Goal: Task Accomplishment & Management: Manage account settings

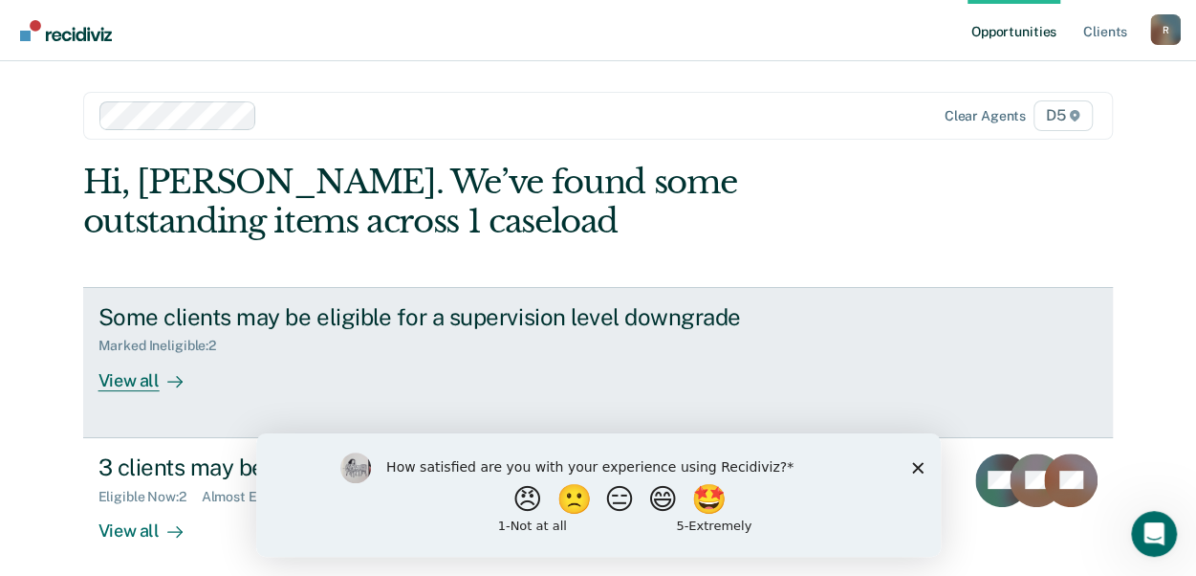
click at [130, 385] on div "View all" at bounding box center [152, 372] width 107 height 37
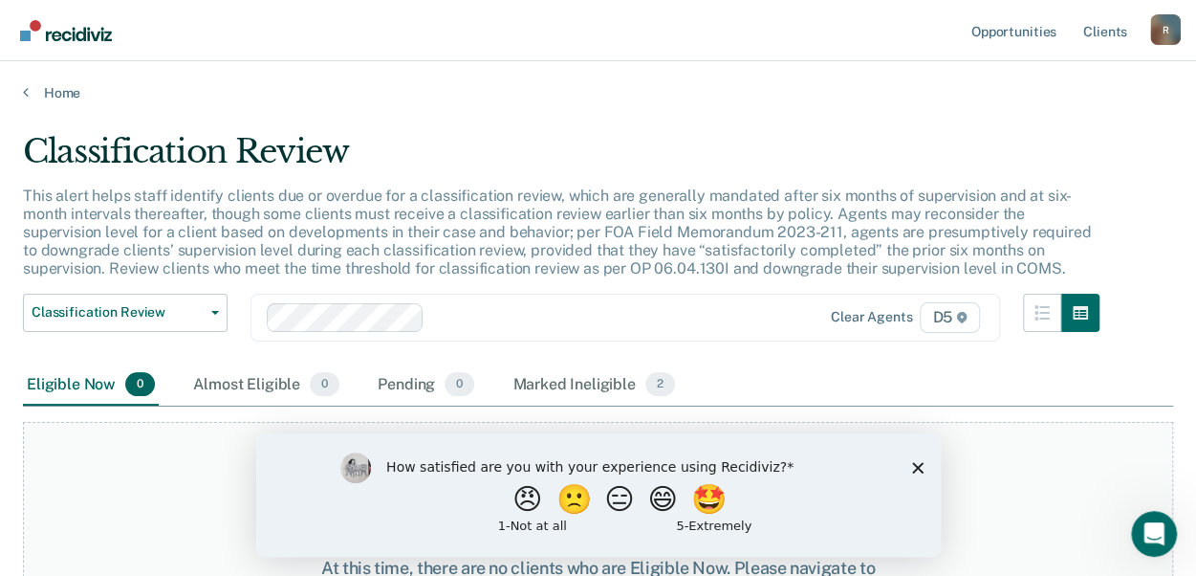
click at [919, 469] on polygon "Close survey" at bounding box center [916, 466] width 11 height 11
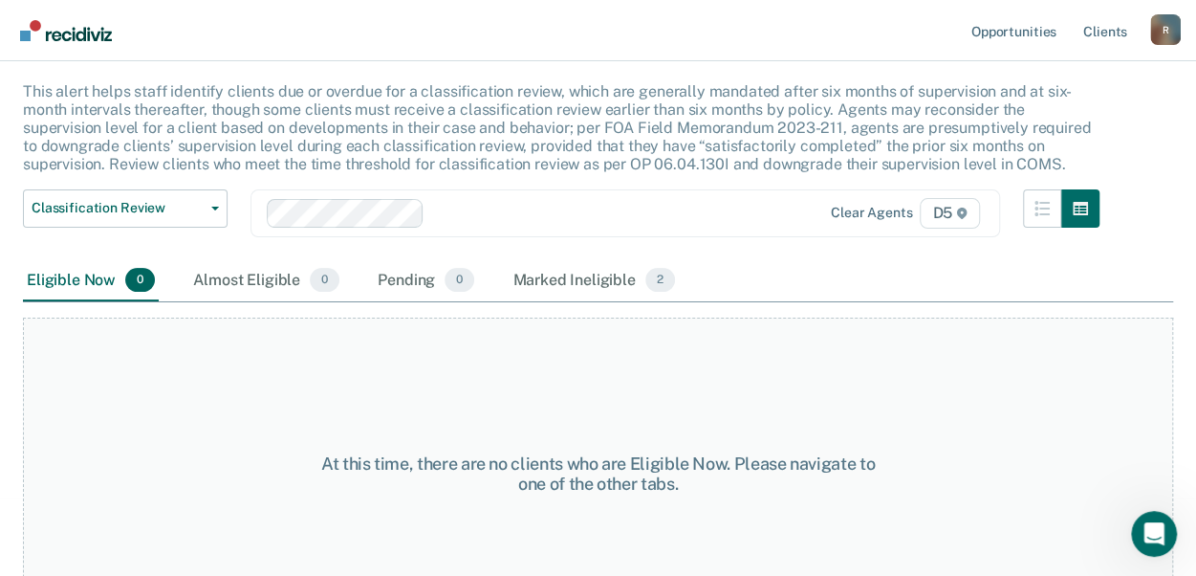
scroll to position [99, 0]
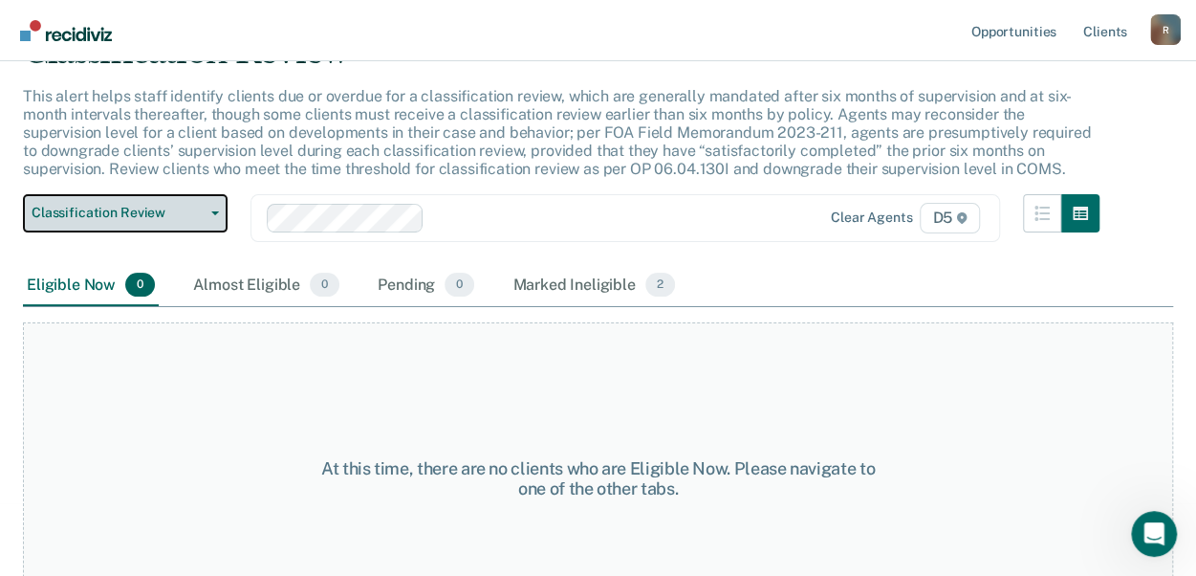
click at [189, 228] on button "Classification Review" at bounding box center [125, 213] width 205 height 38
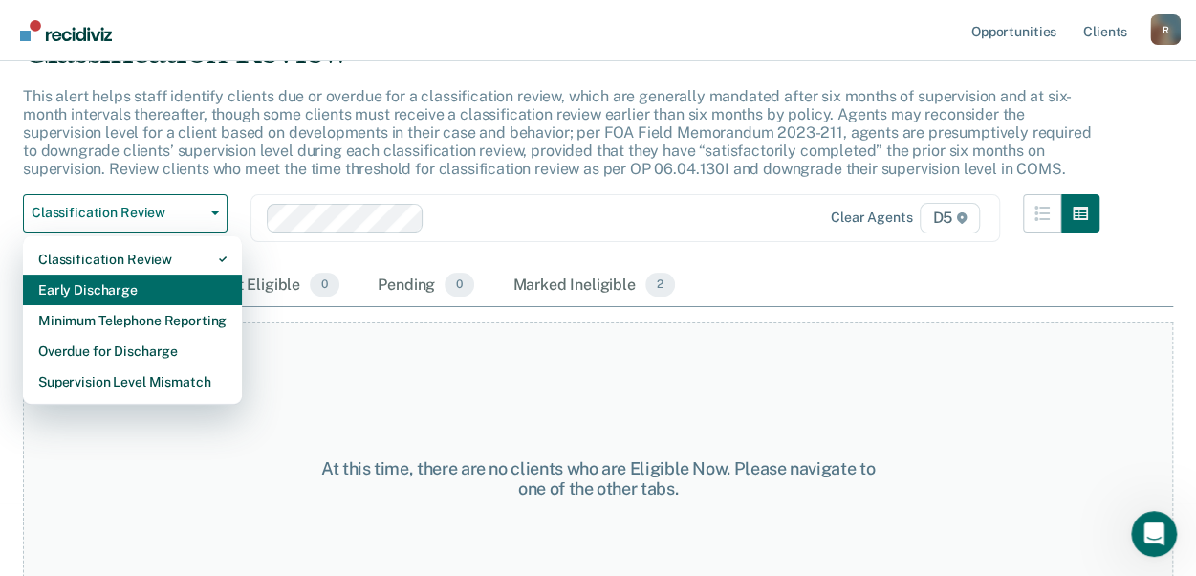
click at [147, 286] on div "Early Discharge" at bounding box center [132, 289] width 188 height 31
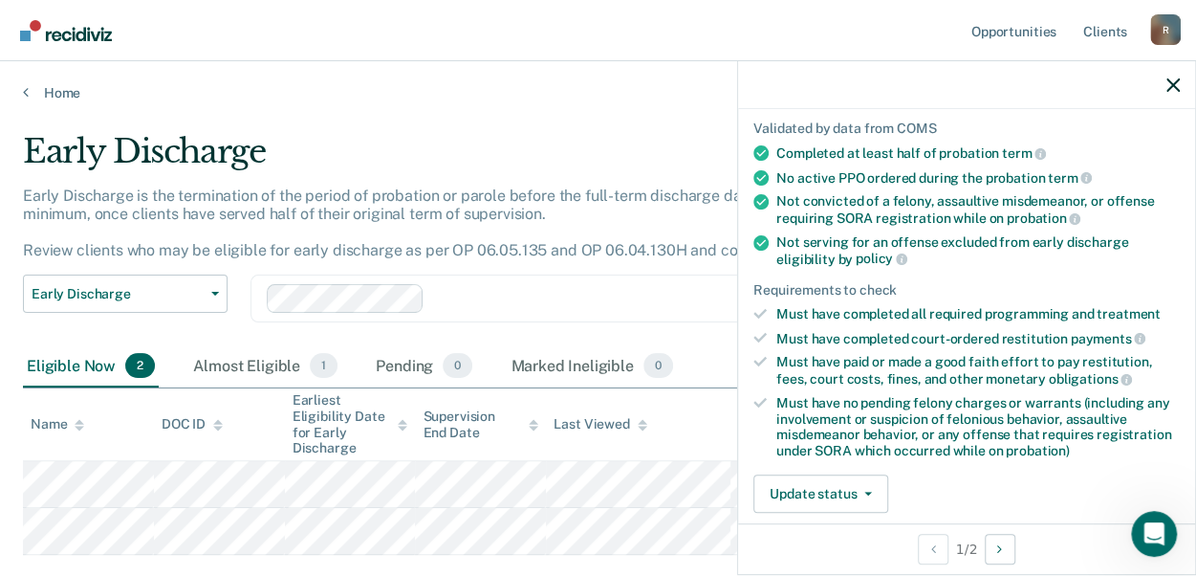
scroll to position [147, 0]
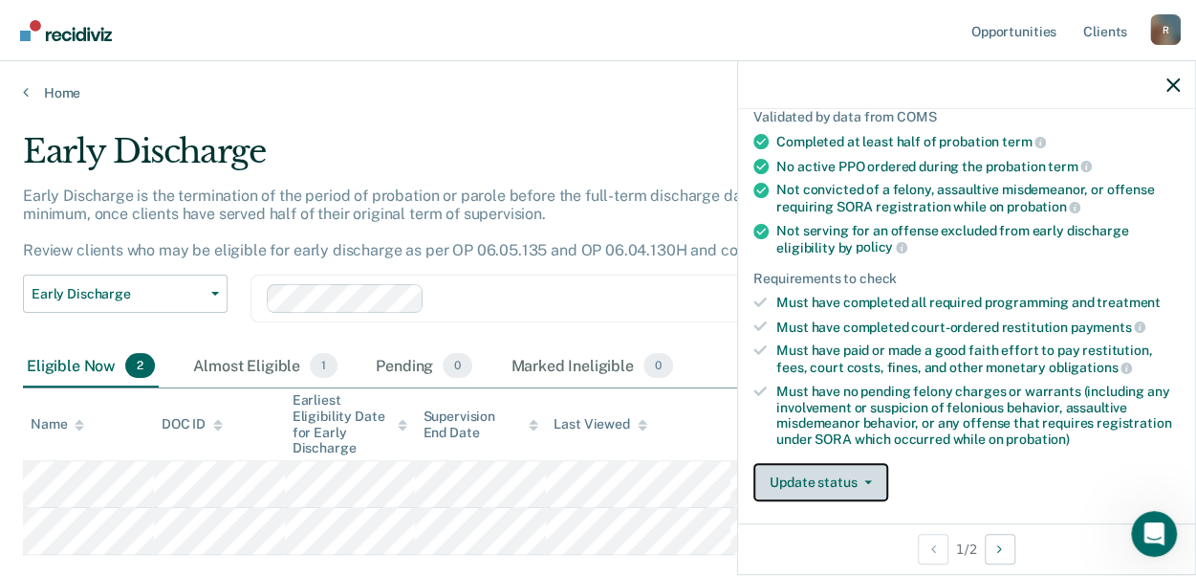
click at [806, 489] on button "Update status" at bounding box center [821, 482] width 135 height 38
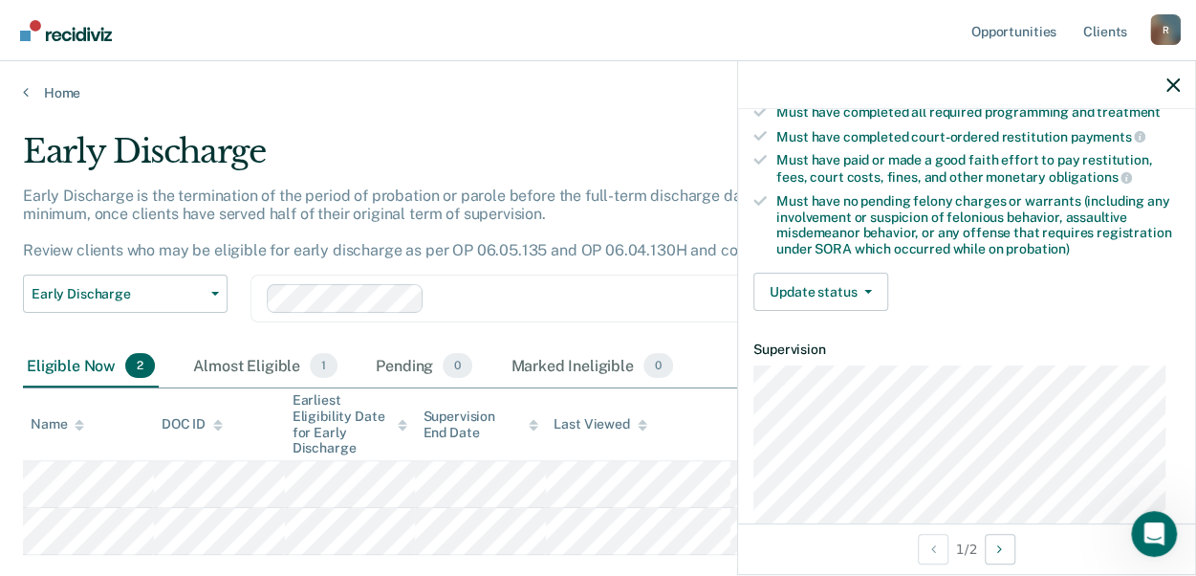
scroll to position [336, 0]
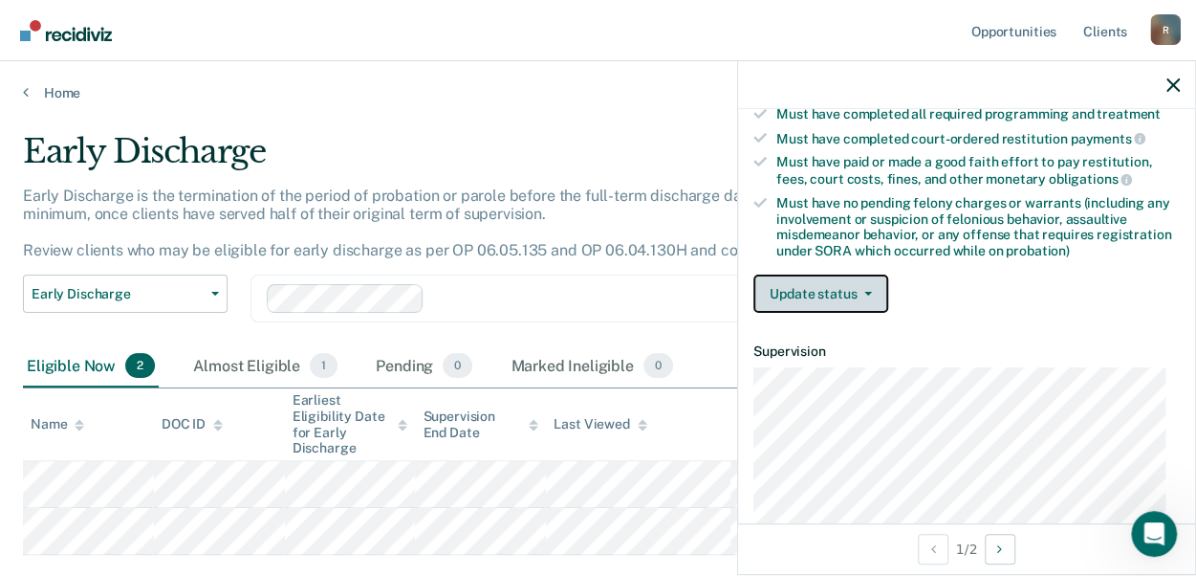
click at [861, 296] on button "Update status" at bounding box center [821, 293] width 135 height 38
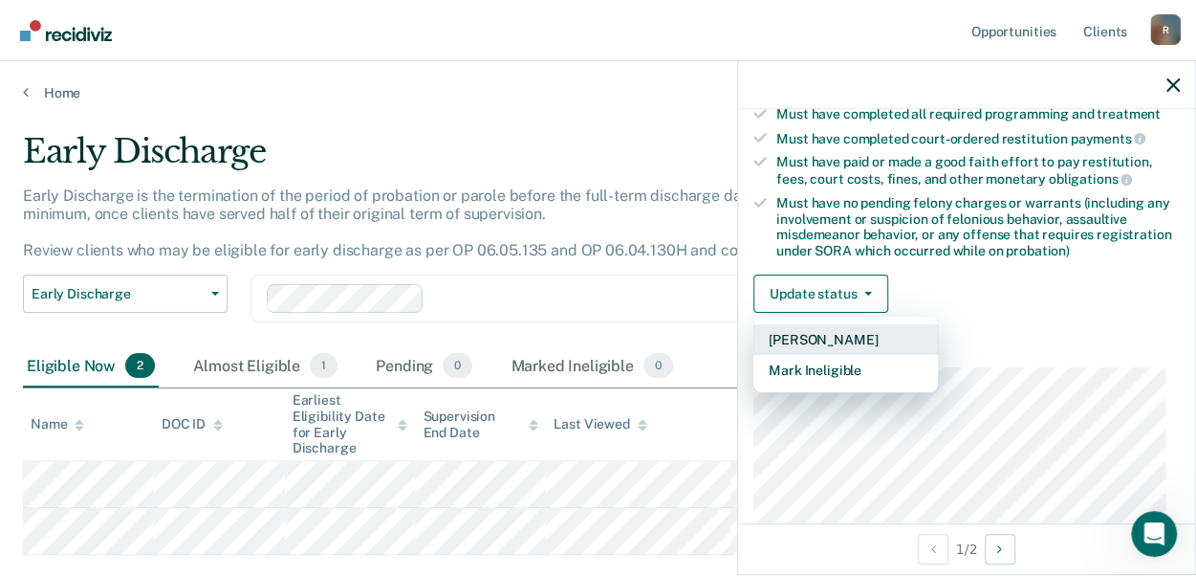
click at [843, 334] on button "Mark Pending" at bounding box center [846, 339] width 185 height 31
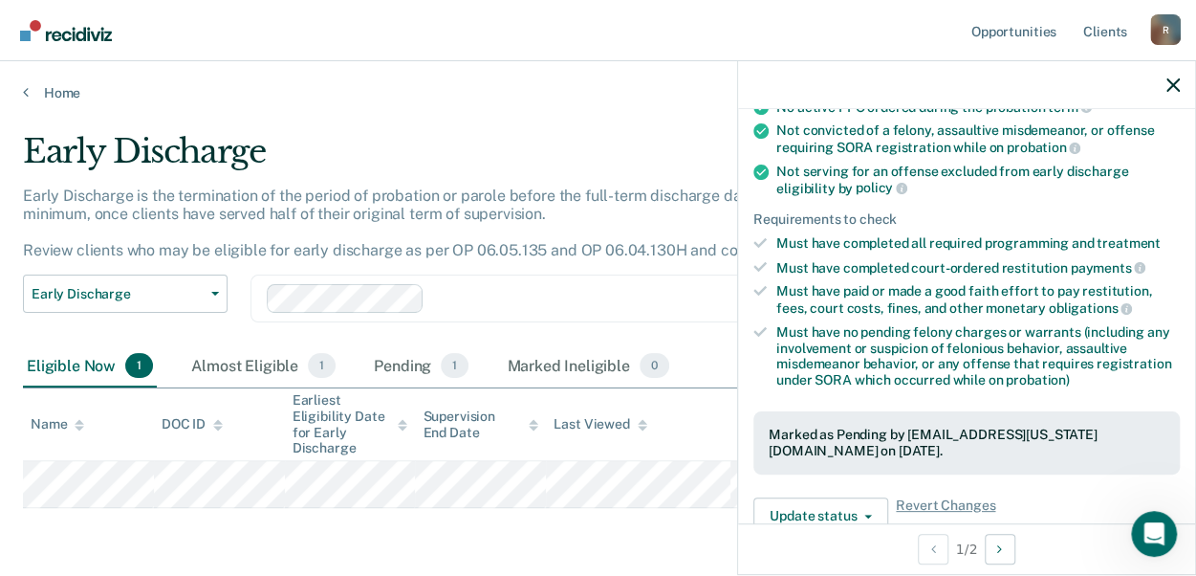
scroll to position [0, 0]
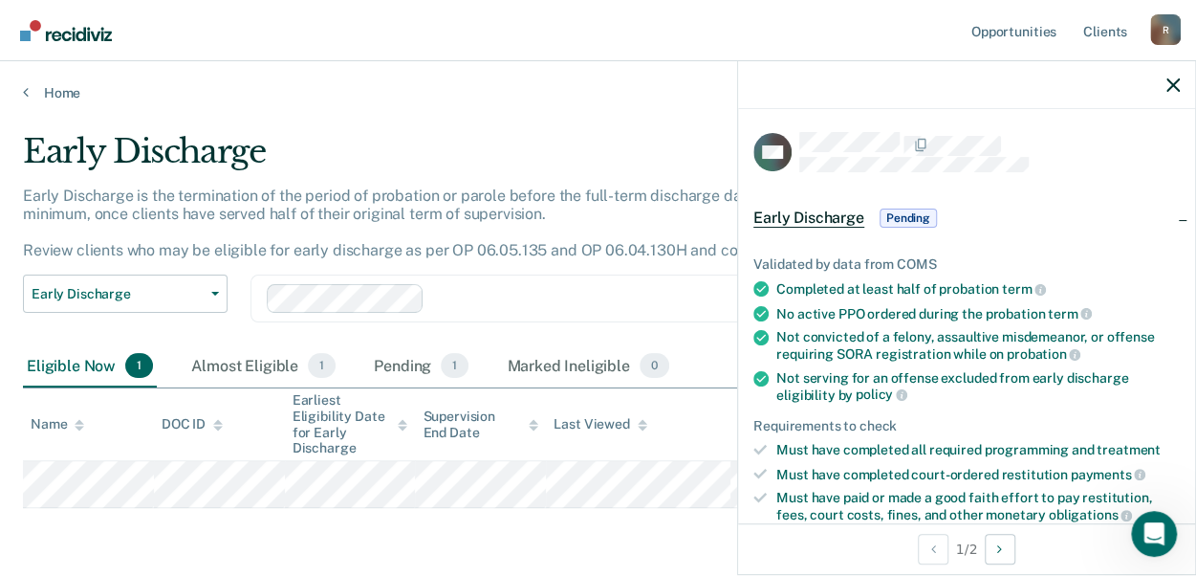
click at [1165, 83] on div at bounding box center [966, 85] width 457 height 48
click at [1172, 90] on icon "button" at bounding box center [1173, 84] width 13 height 13
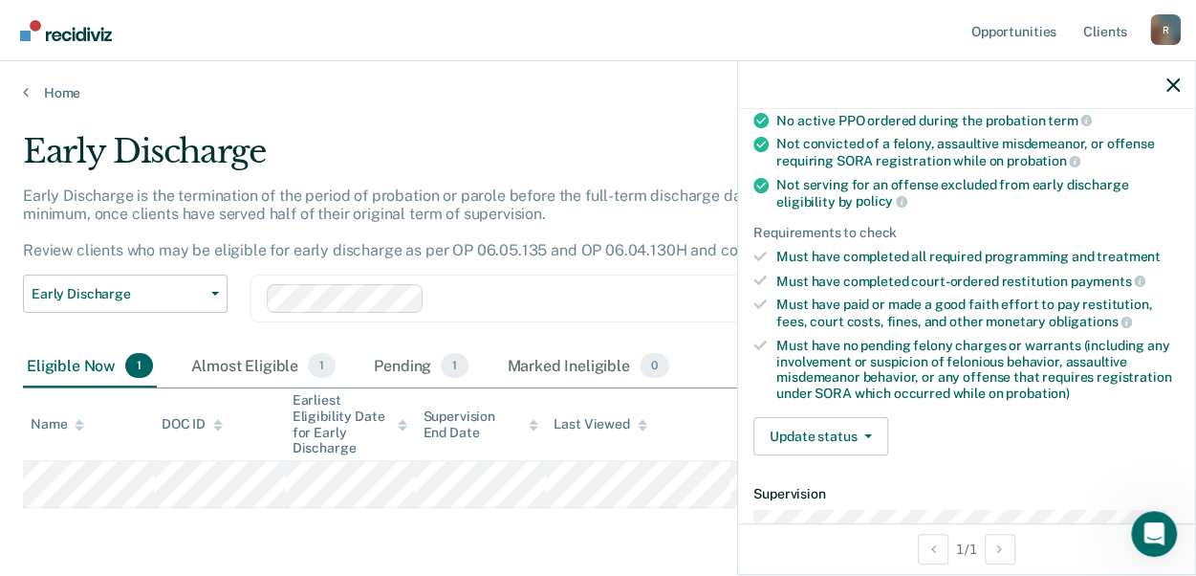
scroll to position [209, 0]
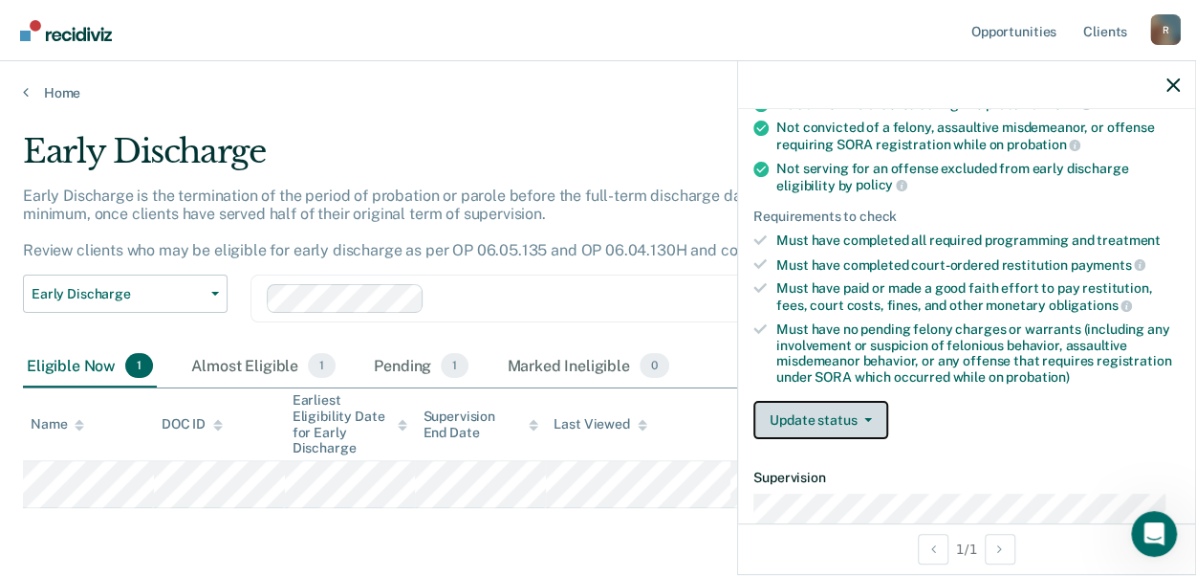
click at [829, 417] on button "Update status" at bounding box center [821, 420] width 135 height 38
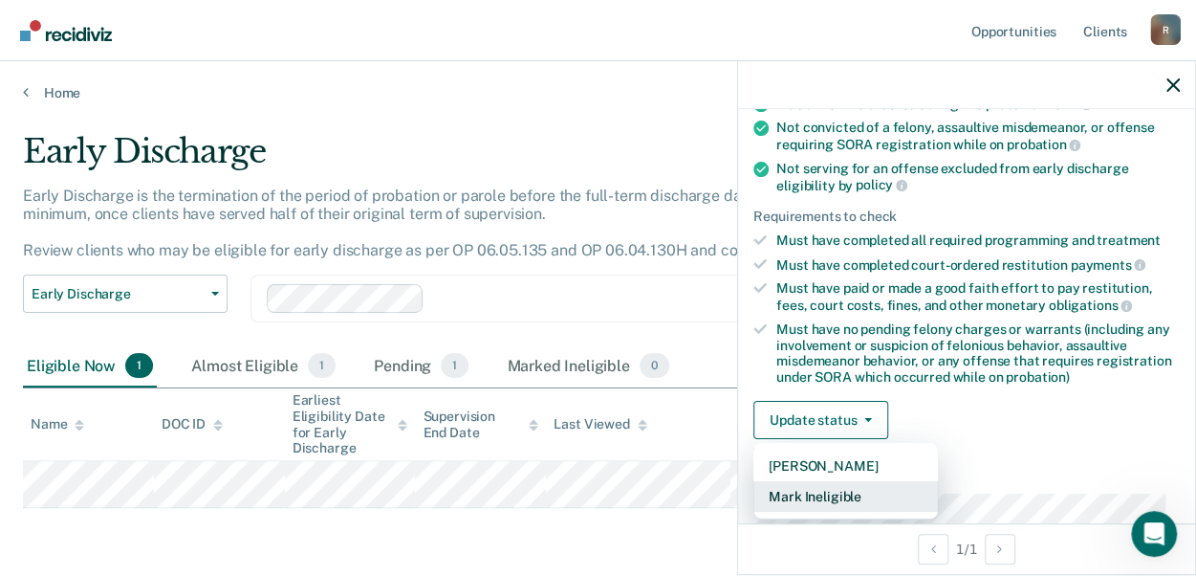
click at [823, 493] on button "Mark Ineligible" at bounding box center [846, 496] width 185 height 31
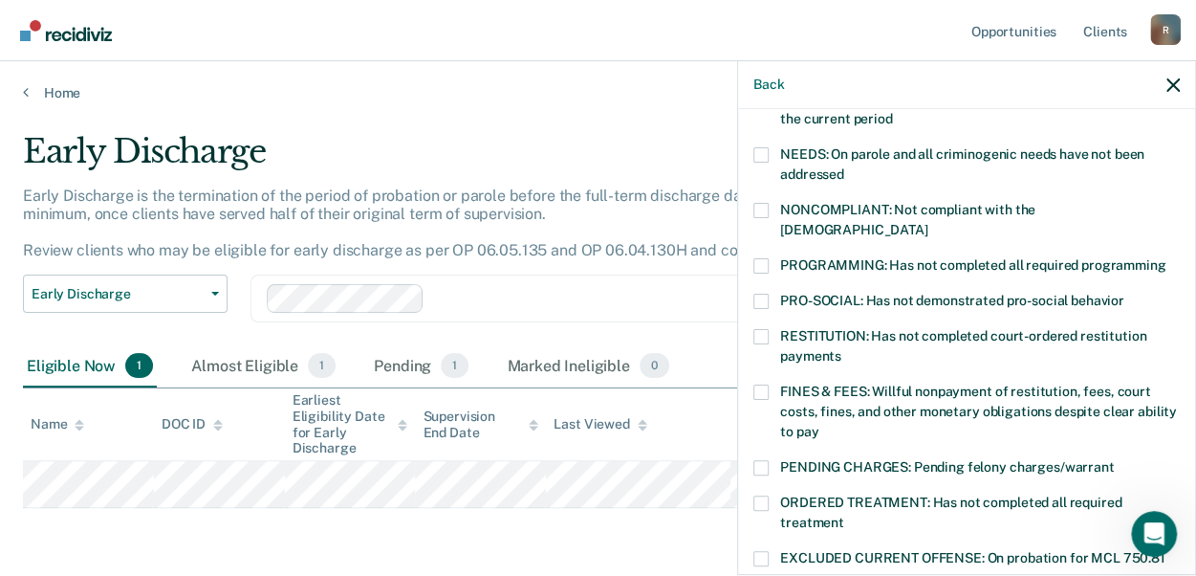
scroll to position [298, 0]
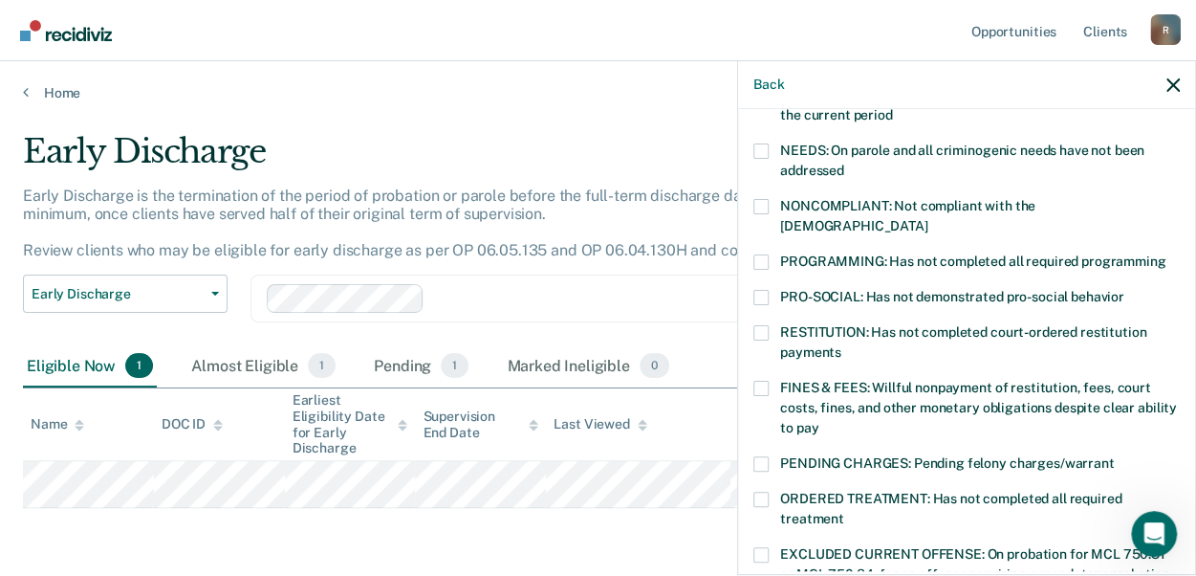
click at [756, 381] on span at bounding box center [761, 388] width 15 height 15
click at [819, 421] on input "FINES & FEES: Willful nonpayment of restitution, fees, court costs, fines, and …" at bounding box center [819, 421] width 0 height 0
click at [1182, 366] on div "BB Which of the following requirements has Billy Burton not met? CHILD ABUSE OR…" at bounding box center [966, 340] width 457 height 462
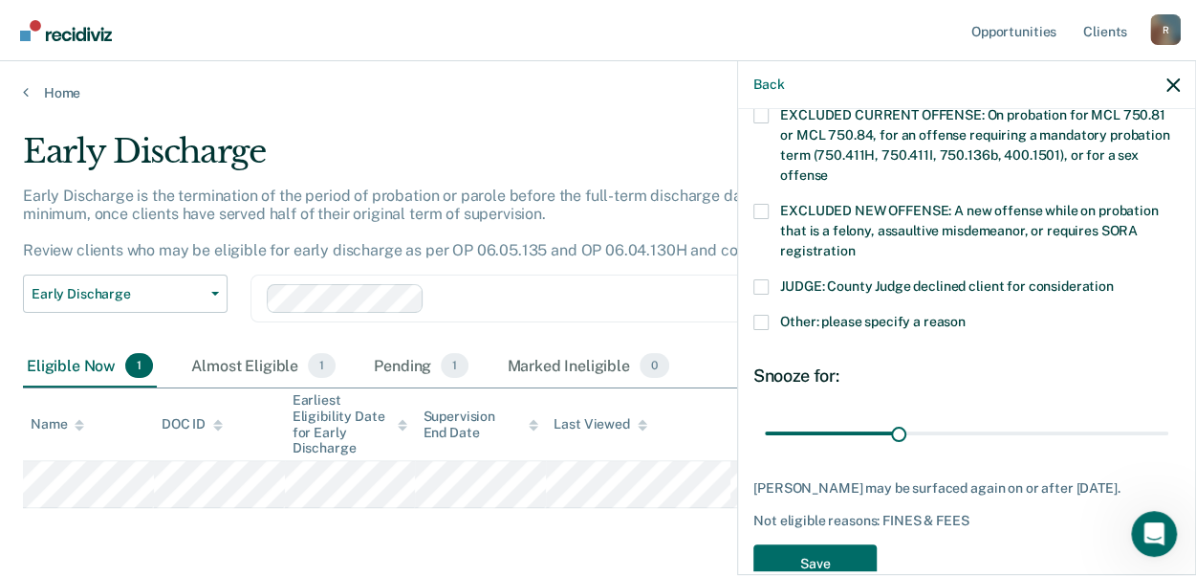
scroll to position [760, 0]
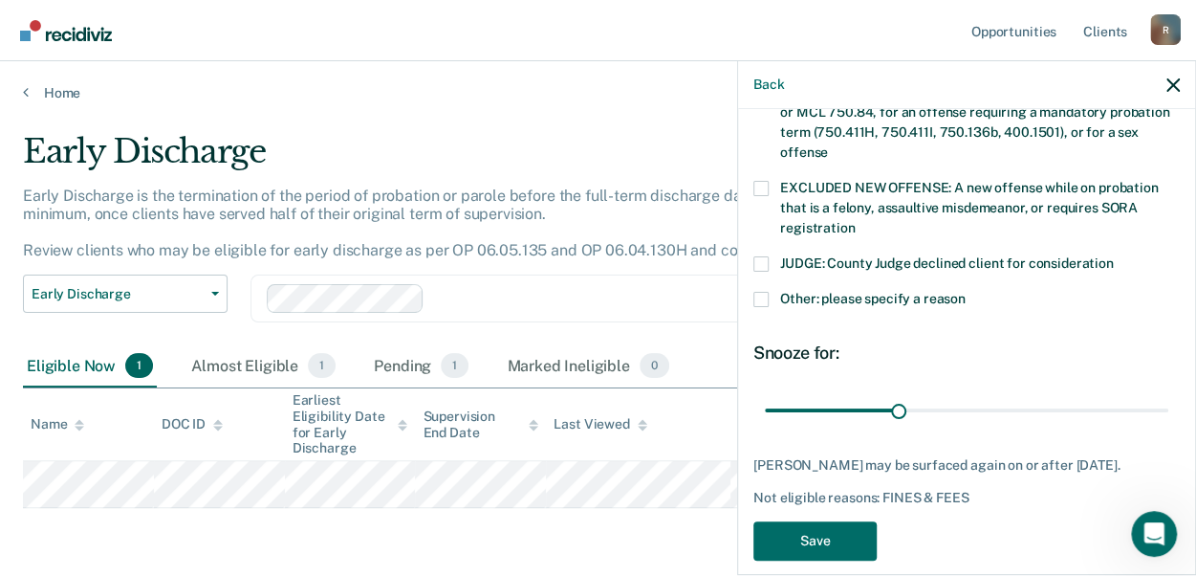
drag, startPoint x: 1182, startPoint y: 366, endPoint x: 8, endPoint y: 26, distance: 1222.7
click at [793, 524] on button "Save" at bounding box center [815, 540] width 123 height 39
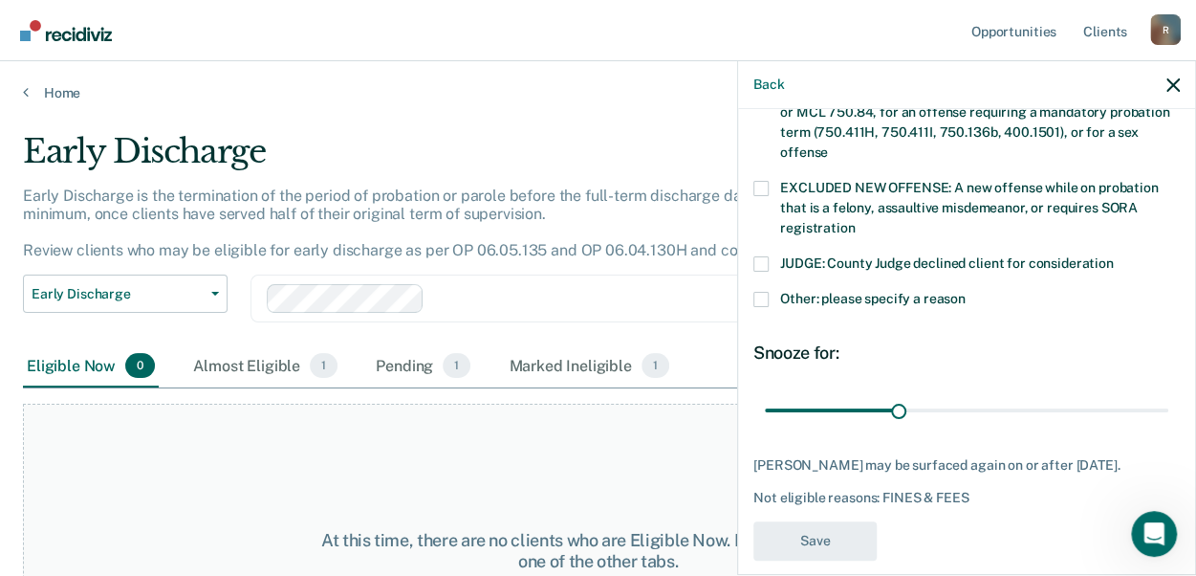
scroll to position [700, 0]
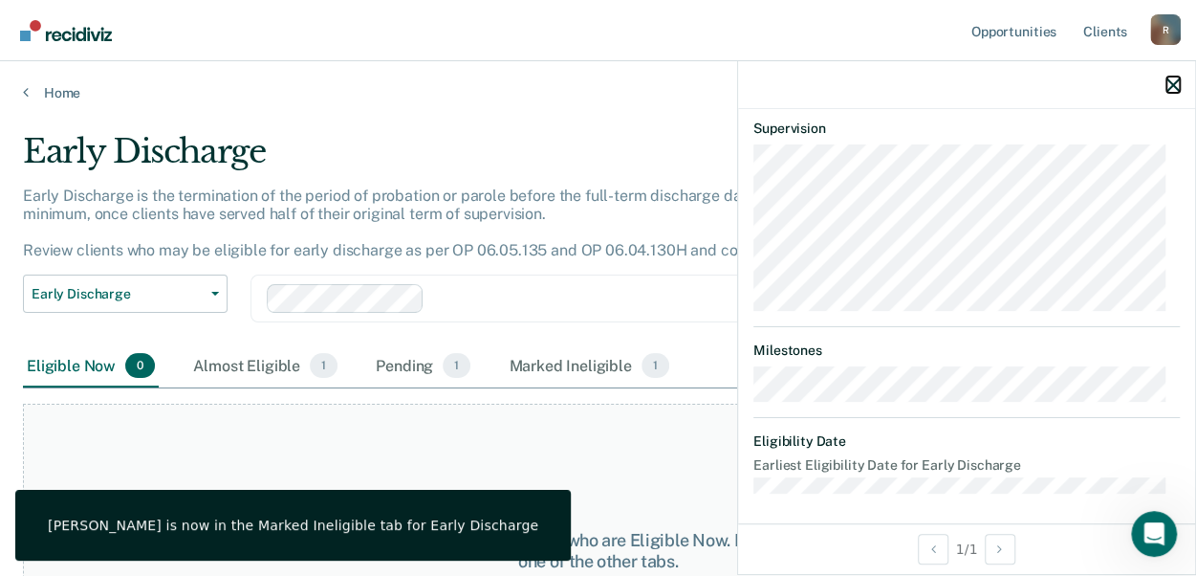
click at [1177, 81] on icon "button" at bounding box center [1173, 84] width 13 height 13
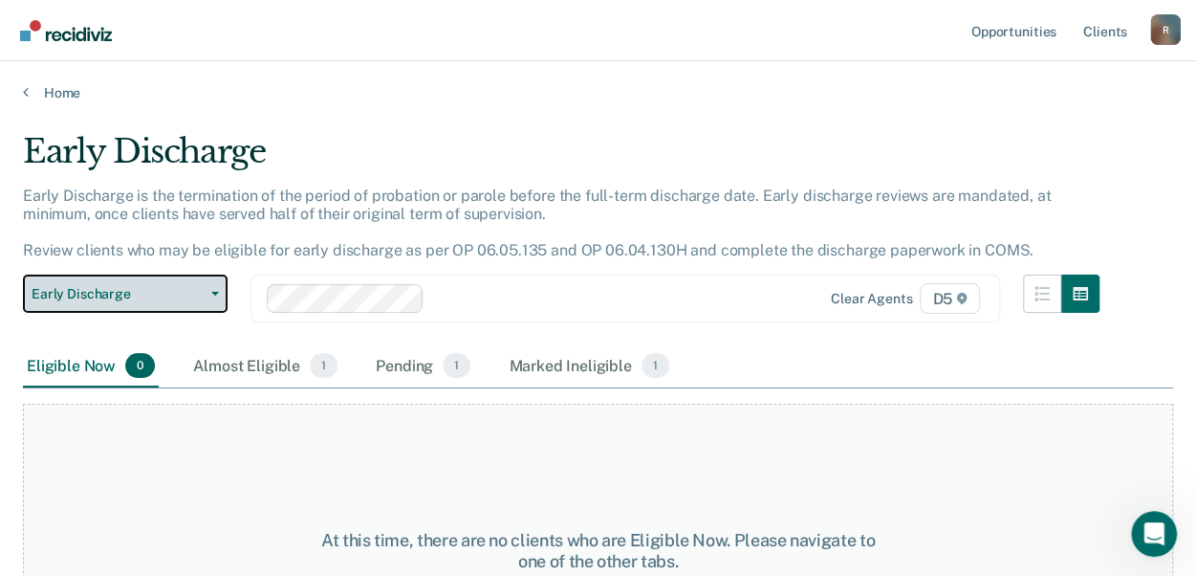
click at [210, 286] on button "Early Discharge" at bounding box center [125, 293] width 205 height 38
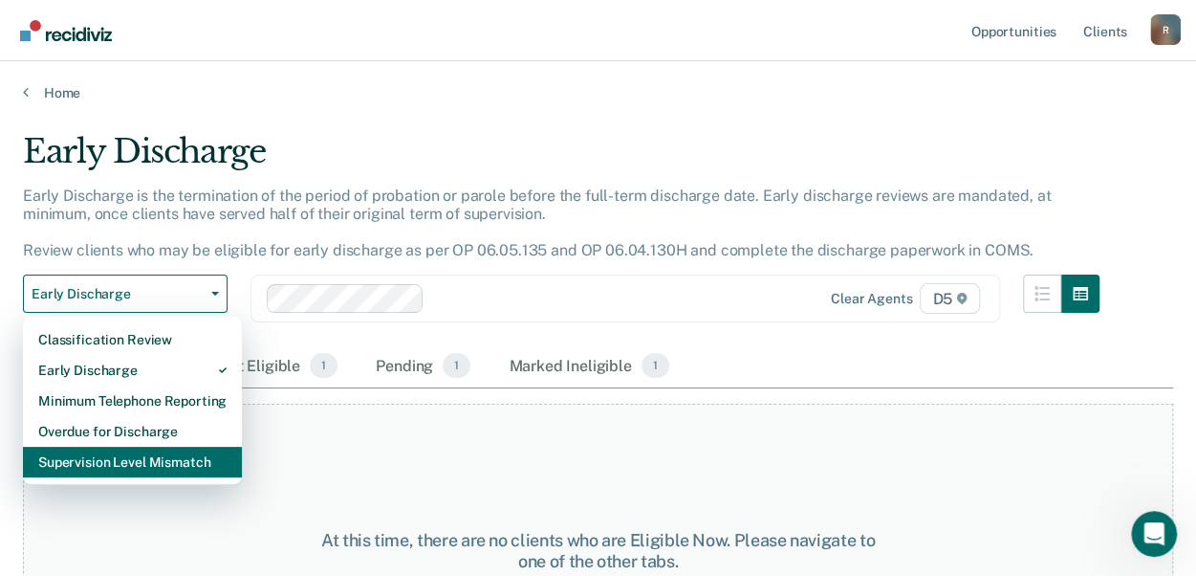
click at [154, 456] on div "Supervision Level Mismatch" at bounding box center [132, 462] width 188 height 31
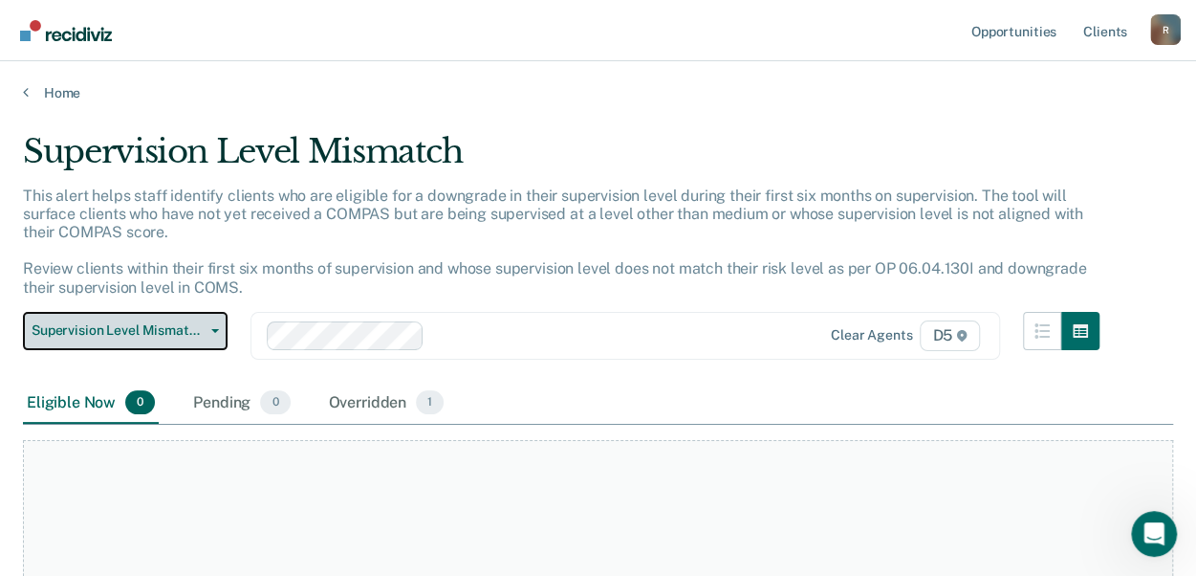
click at [193, 332] on span "Supervision Level Mismatch" at bounding box center [118, 330] width 172 height 16
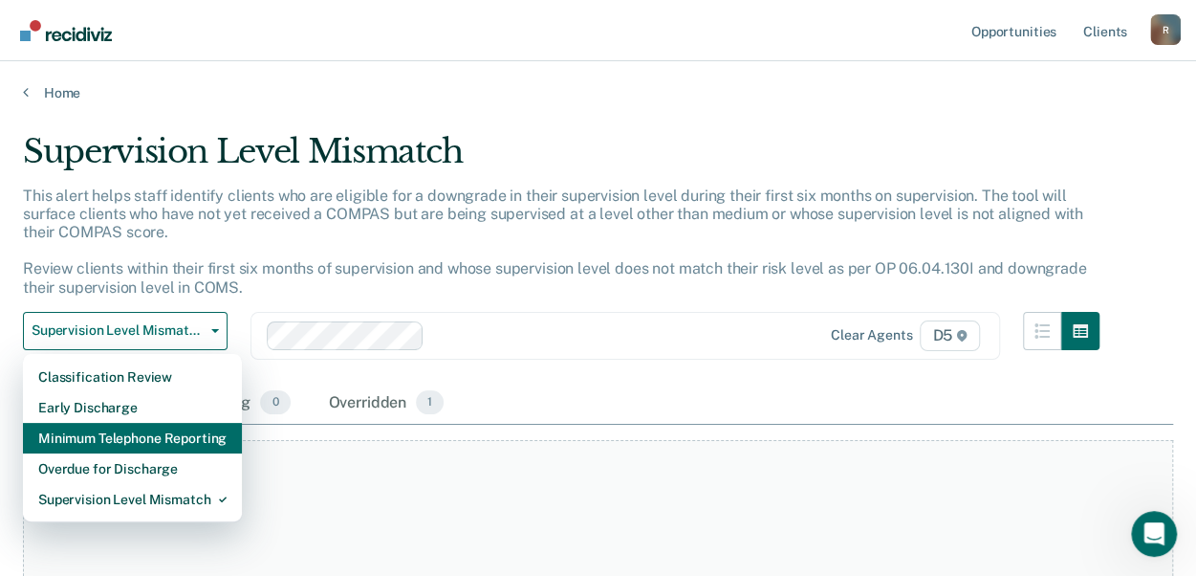
click at [159, 447] on div "Minimum Telephone Reporting" at bounding box center [132, 438] width 188 height 31
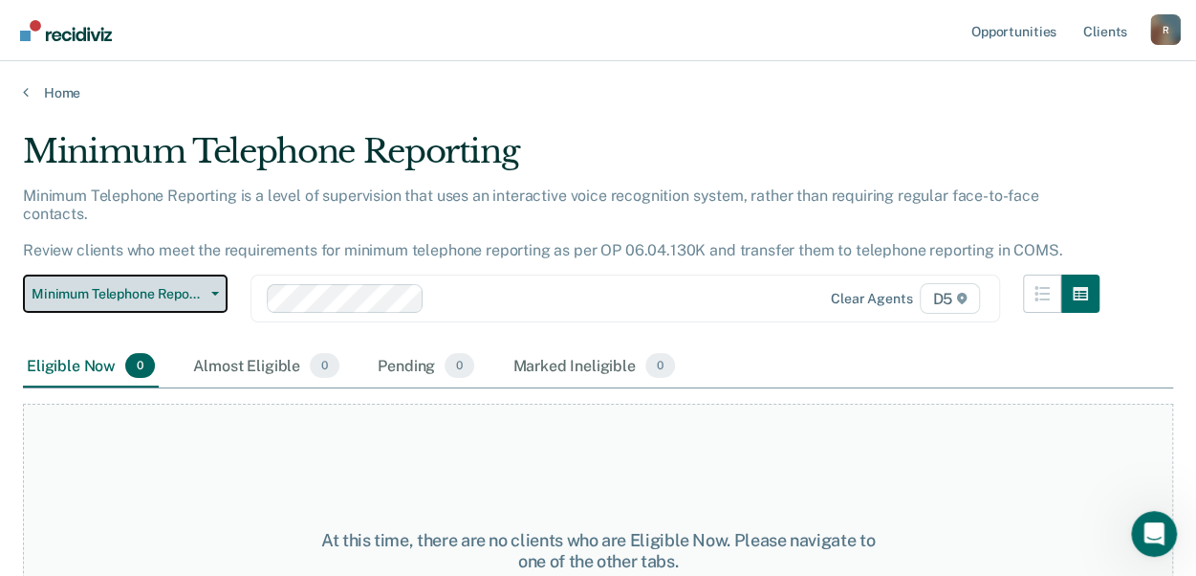
click at [198, 274] on button "Minimum Telephone Reporting" at bounding box center [125, 293] width 205 height 38
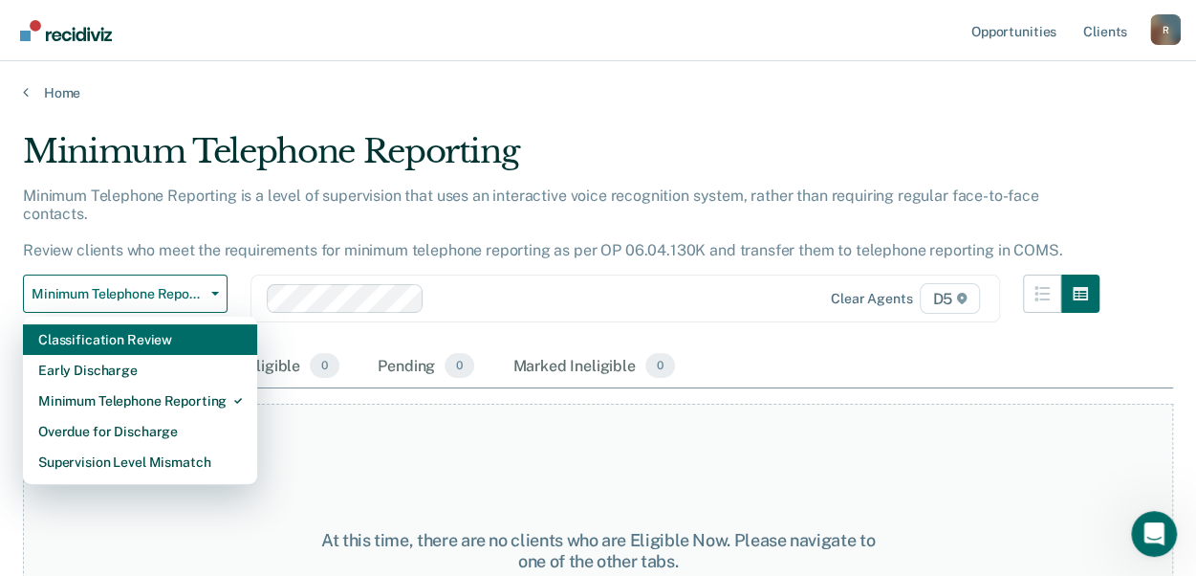
click at [171, 325] on div "Classification Review" at bounding box center [140, 339] width 204 height 31
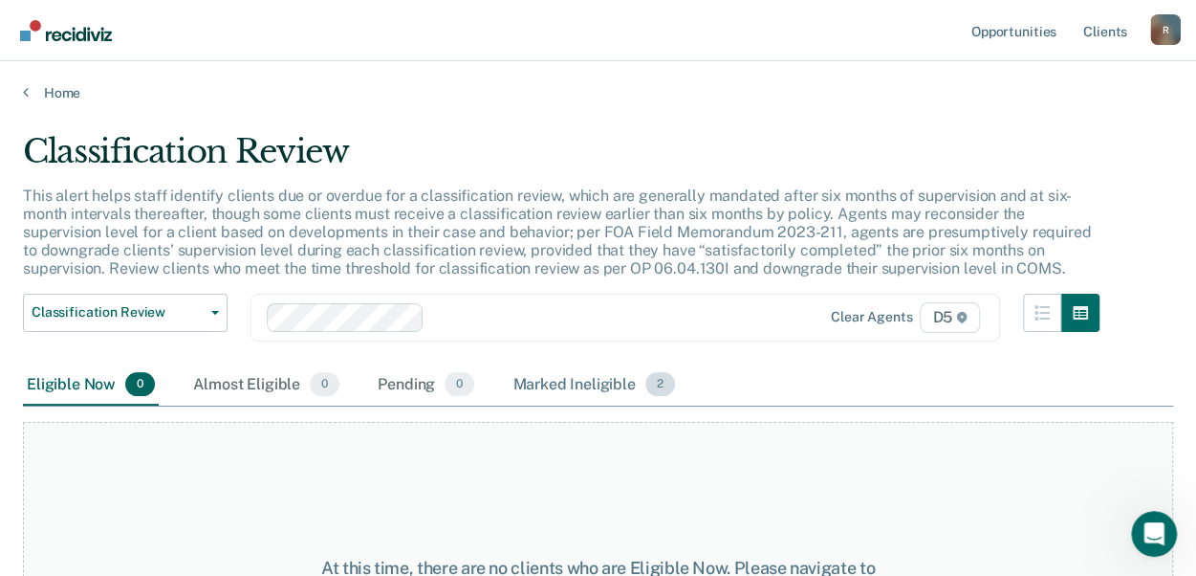
click at [612, 376] on div "Marked Ineligible 2" at bounding box center [594, 385] width 170 height 42
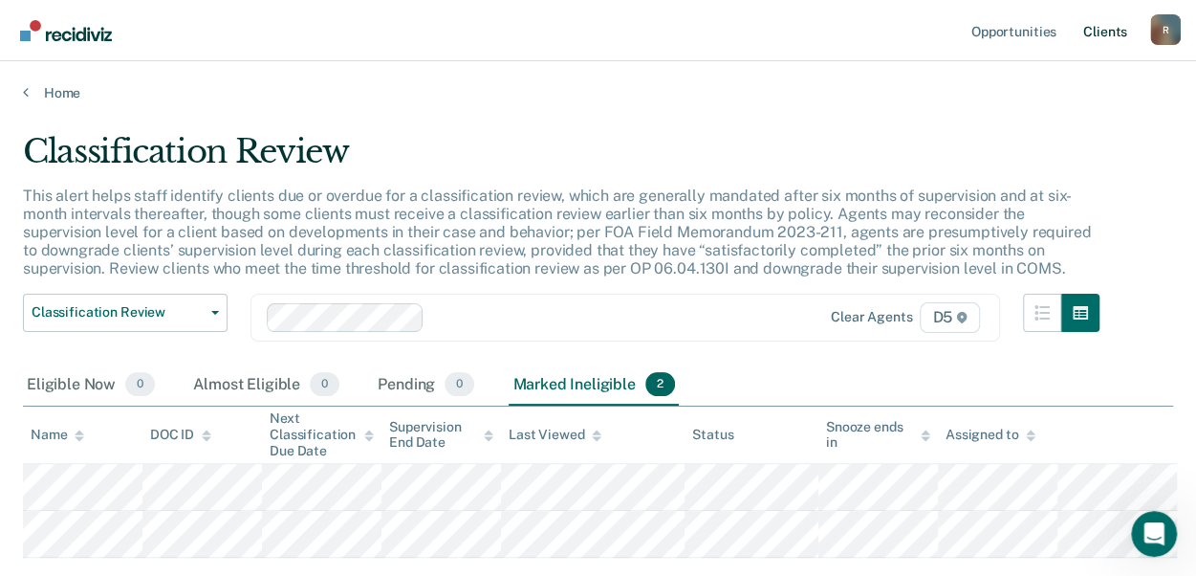
click at [1104, 35] on link "Client s" at bounding box center [1106, 30] width 52 height 61
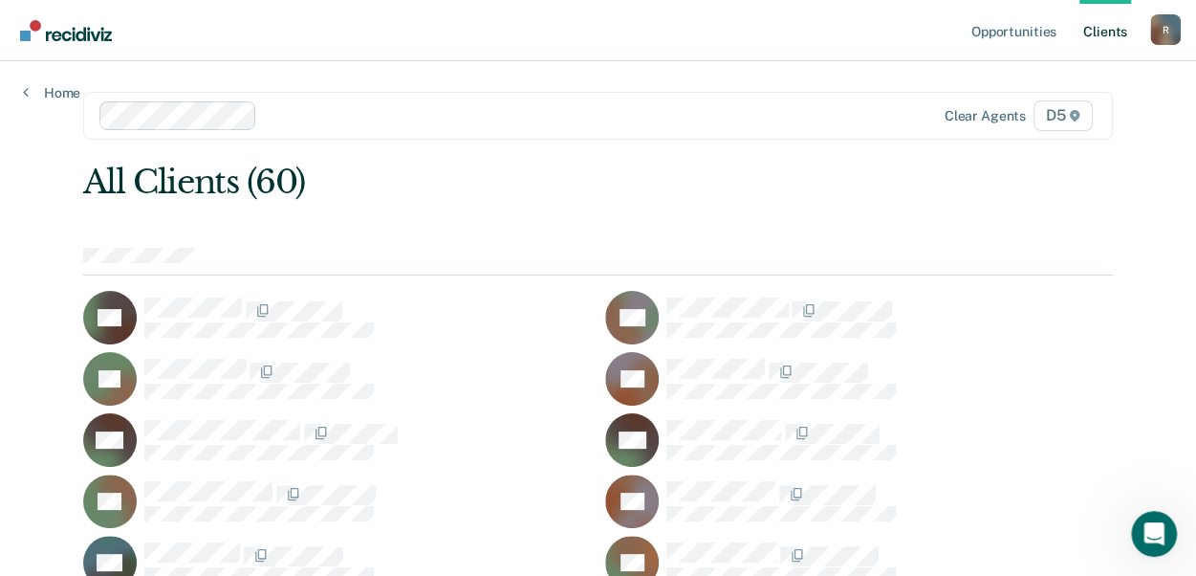
click at [1161, 35] on div "R" at bounding box center [1165, 29] width 31 height 31
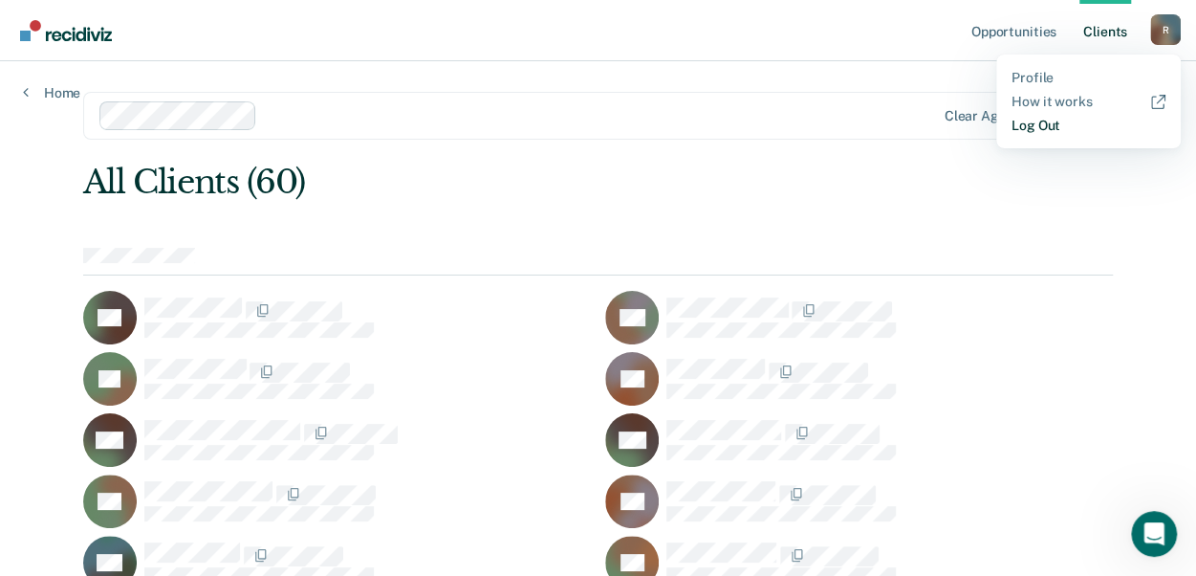
click at [1046, 126] on link "Log Out" at bounding box center [1089, 126] width 154 height 16
